Goal: Register for event/course

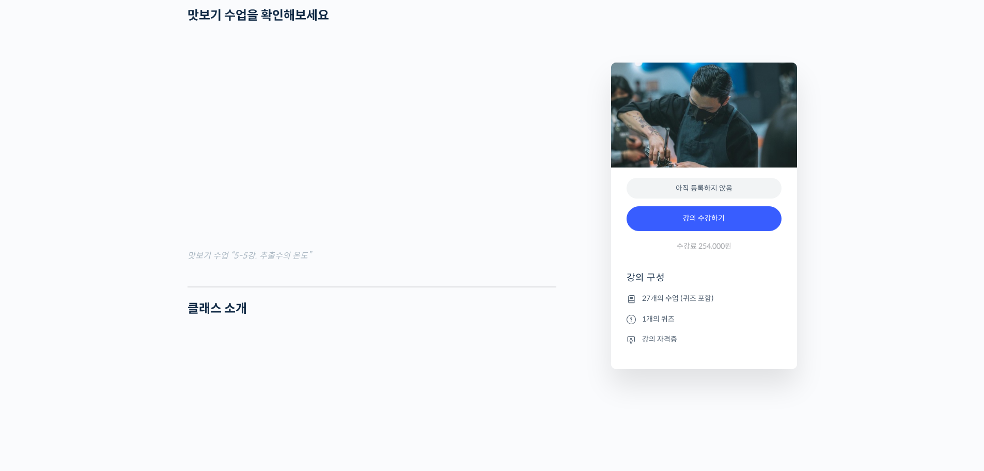
scroll to position [1378, 0]
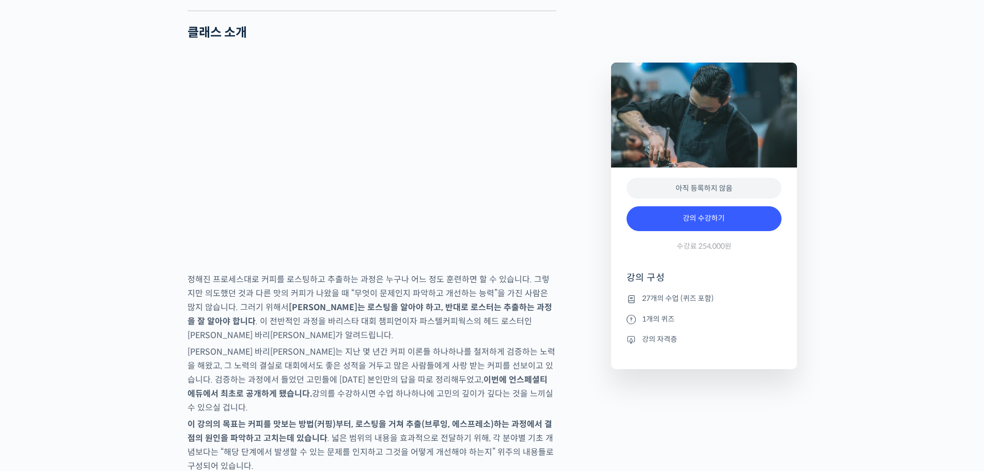
click at [354, 342] on p "정해진 프로세스대로 커피를 로스팅하고 추출하는 과정은 누구나 어느 정도 훈련하면 할 수 있습니다. 그렇지만 의도했던 것과 다른 맛의 커피가 나…" at bounding box center [372, 307] width 369 height 70
drag, startPoint x: 638, startPoint y: 303, endPoint x: 724, endPoint y: 356, distance: 101.4
click at [724, 356] on ul "27개의 수업 (퀴즈 포함) 1개의 퀴즈 강의 자격증" at bounding box center [704, 330] width 155 height 76
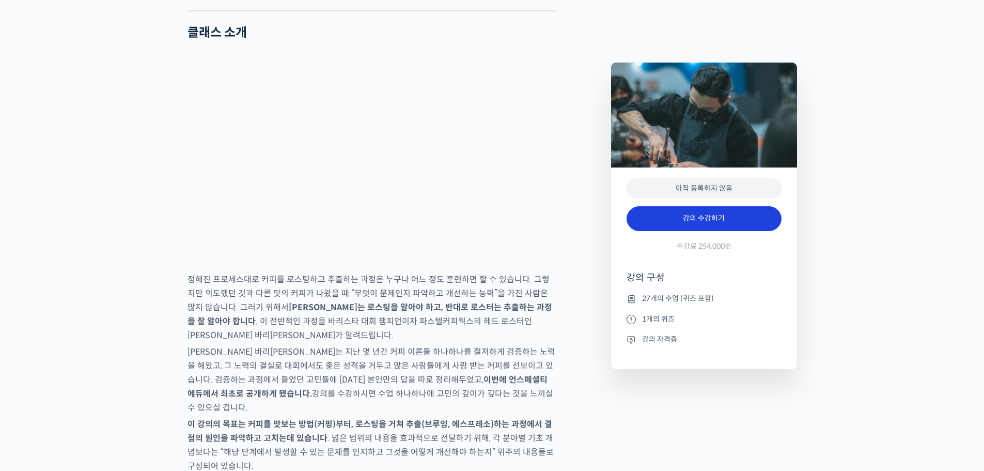
click at [681, 211] on link "강의 수강하기" at bounding box center [704, 218] width 155 height 25
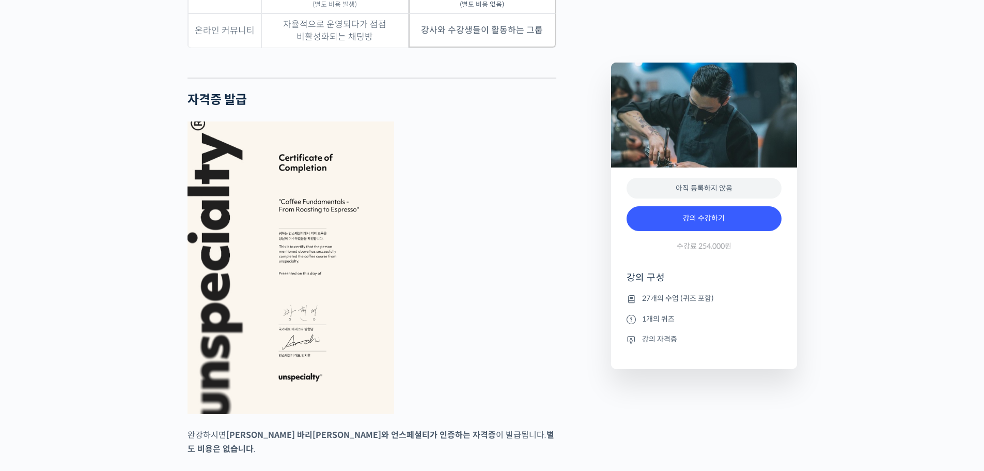
scroll to position [3307, 0]
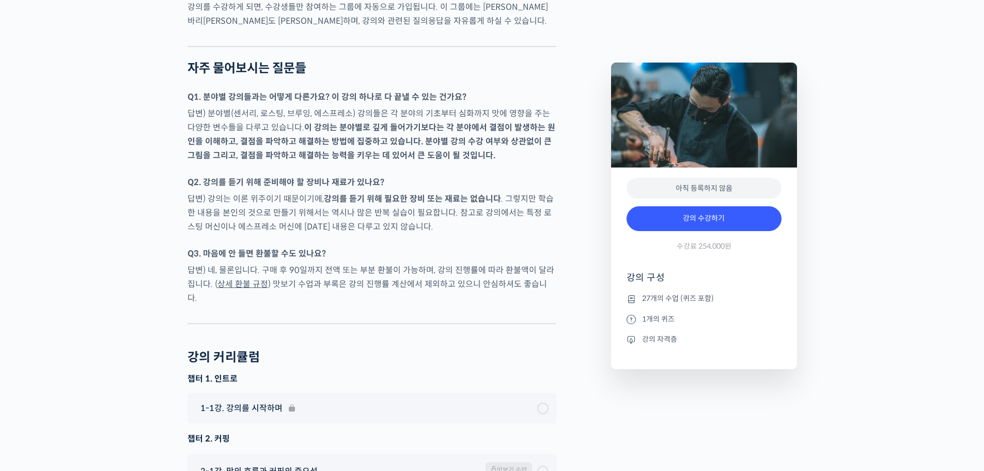
scroll to position [4270, 0]
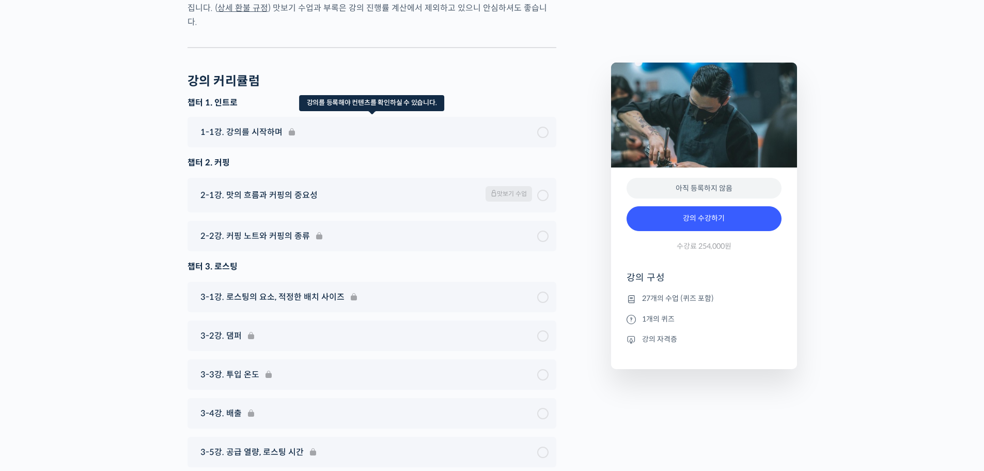
click at [238, 147] on div "1-1강. 강의를 시작하며" at bounding box center [372, 132] width 369 height 30
click at [541, 147] on div "1-1강. 강의를 시작하며" at bounding box center [372, 132] width 369 height 30
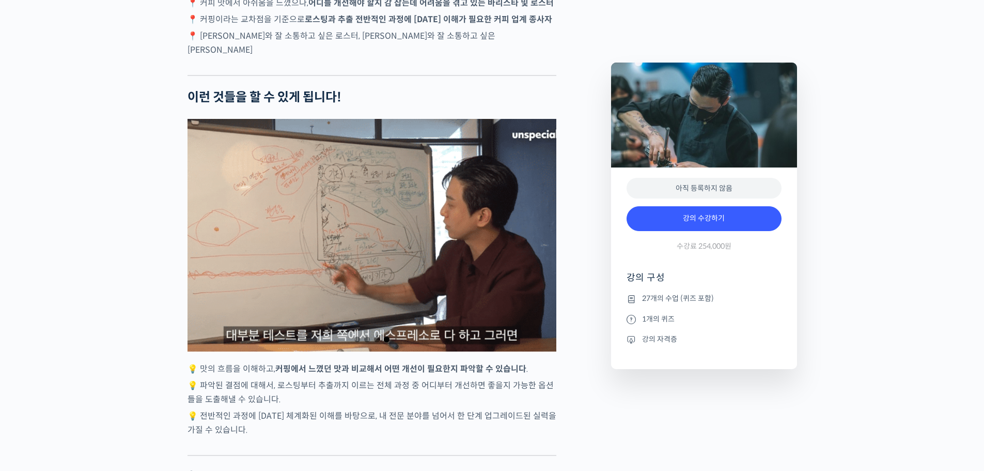
scroll to position [2065, 0]
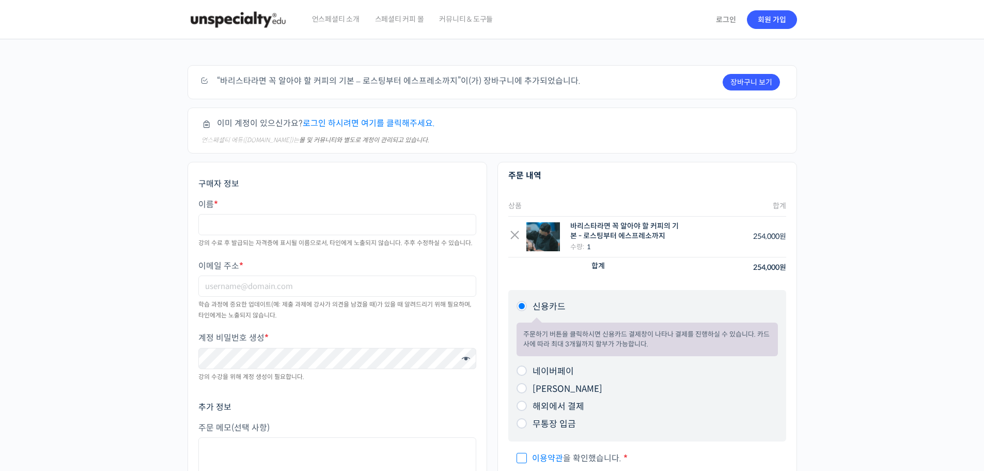
click at [59, 245] on div "주문하기 장바구니 보기 “바리스타라면 꼭 알아야 할 커피의 기본 – 로스팅부터 에스프레소까지”이(가) 장바구니에 추가되었습니다. 이미 계정이 …" at bounding box center [492, 303] width 984 height 529
